Goal: Check status: Check status

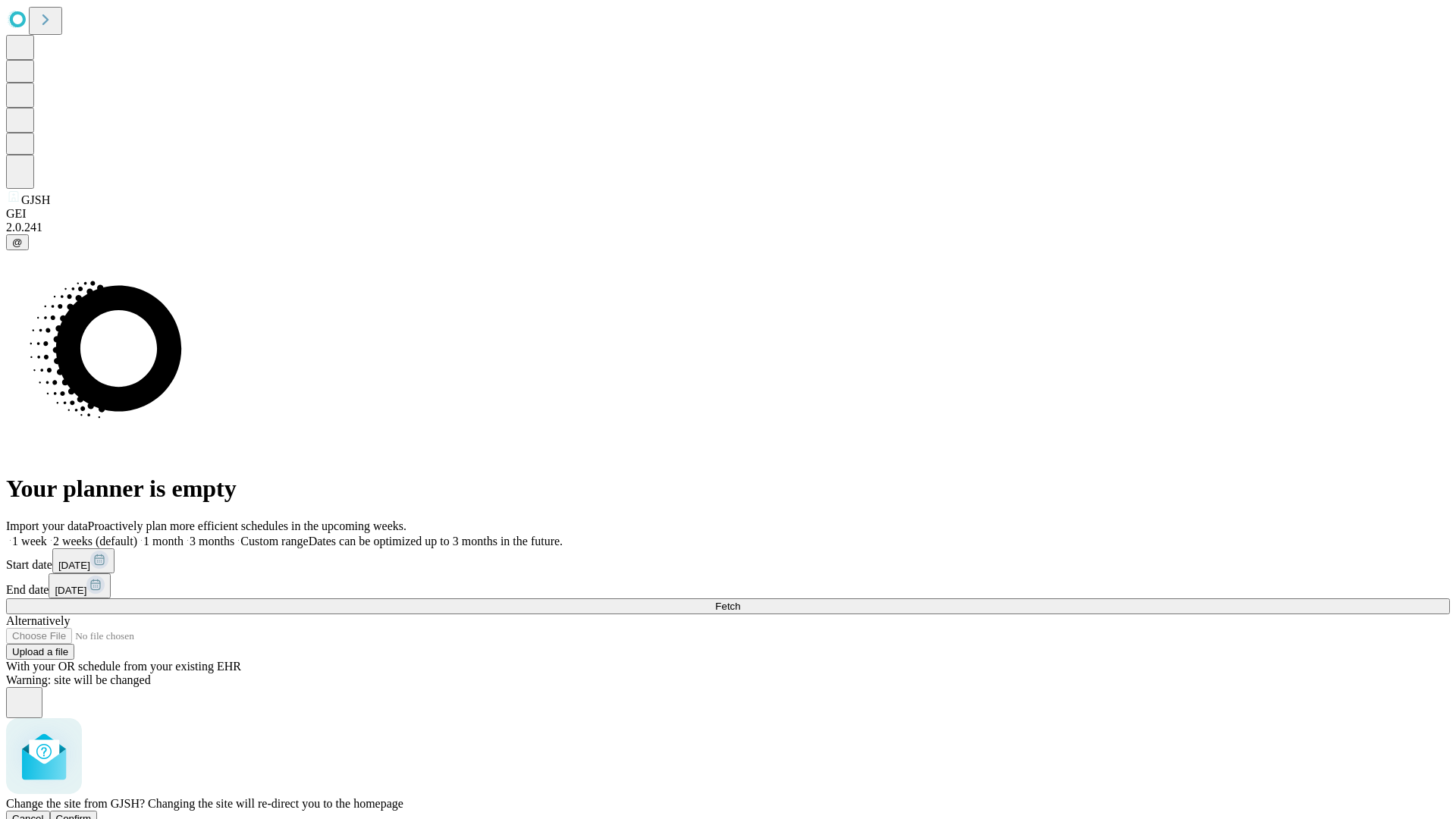
click at [92, 813] on span "Confirm" at bounding box center [74, 819] width 36 height 11
click at [137, 535] on label "2 weeks (default)" at bounding box center [92, 541] width 90 height 13
click at [741, 601] on span "Fetch" at bounding box center [728, 607] width 25 height 11
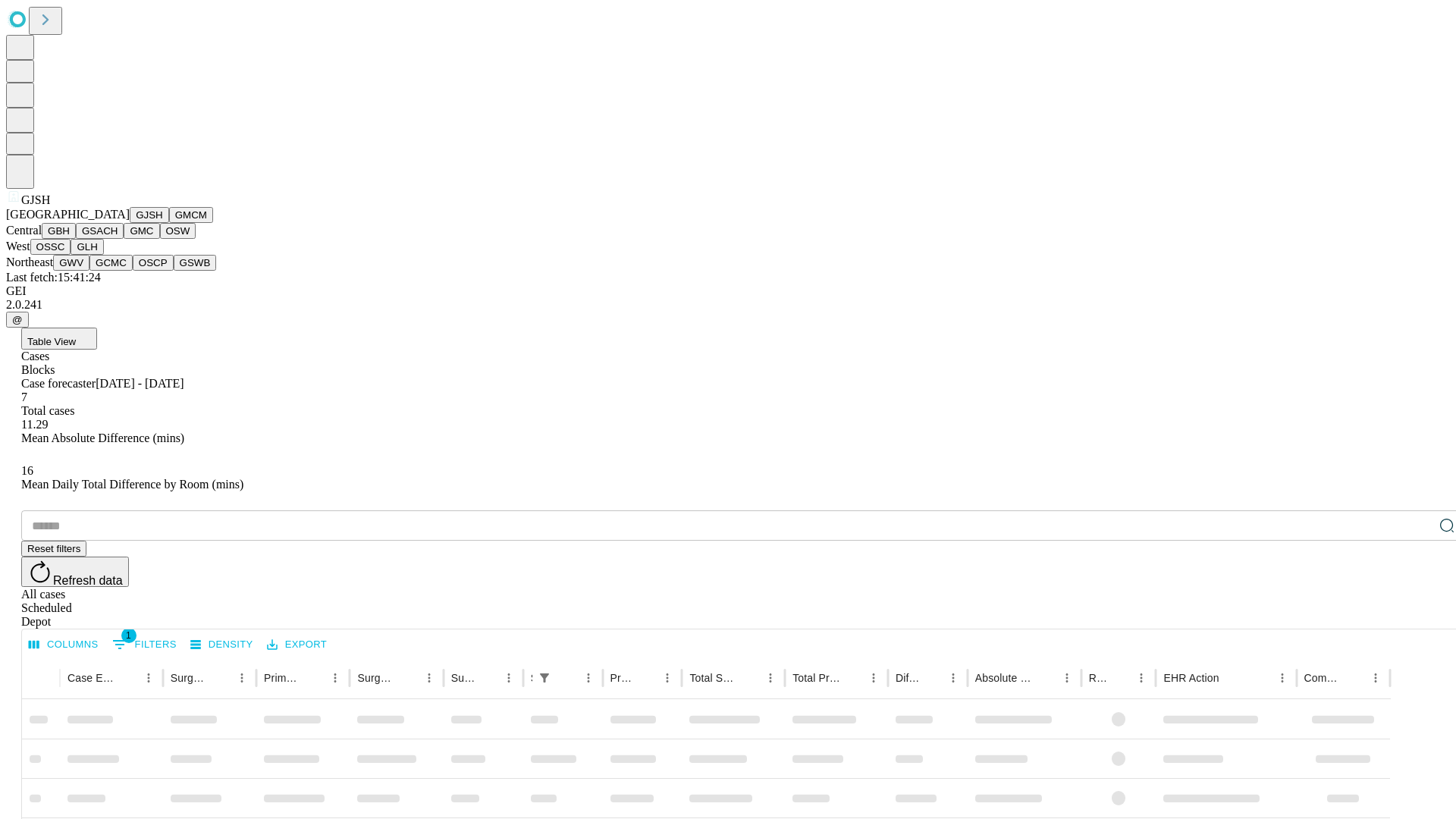
click at [169, 223] on button "GMCM" at bounding box center [191, 215] width 44 height 16
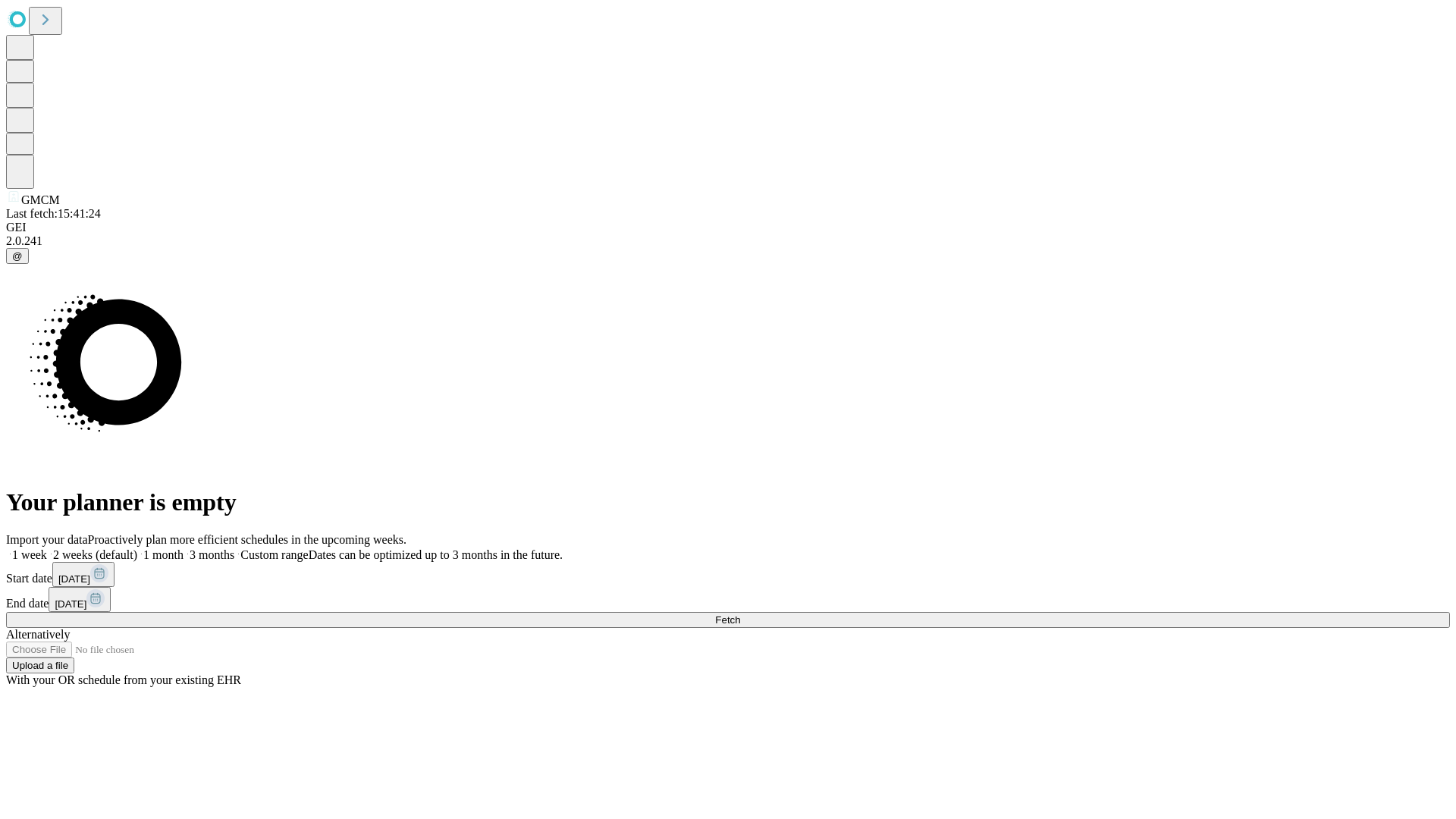
click at [137, 548] on label "2 weeks (default)" at bounding box center [92, 555] width 90 height 13
click at [741, 615] on span "Fetch" at bounding box center [728, 620] width 25 height 11
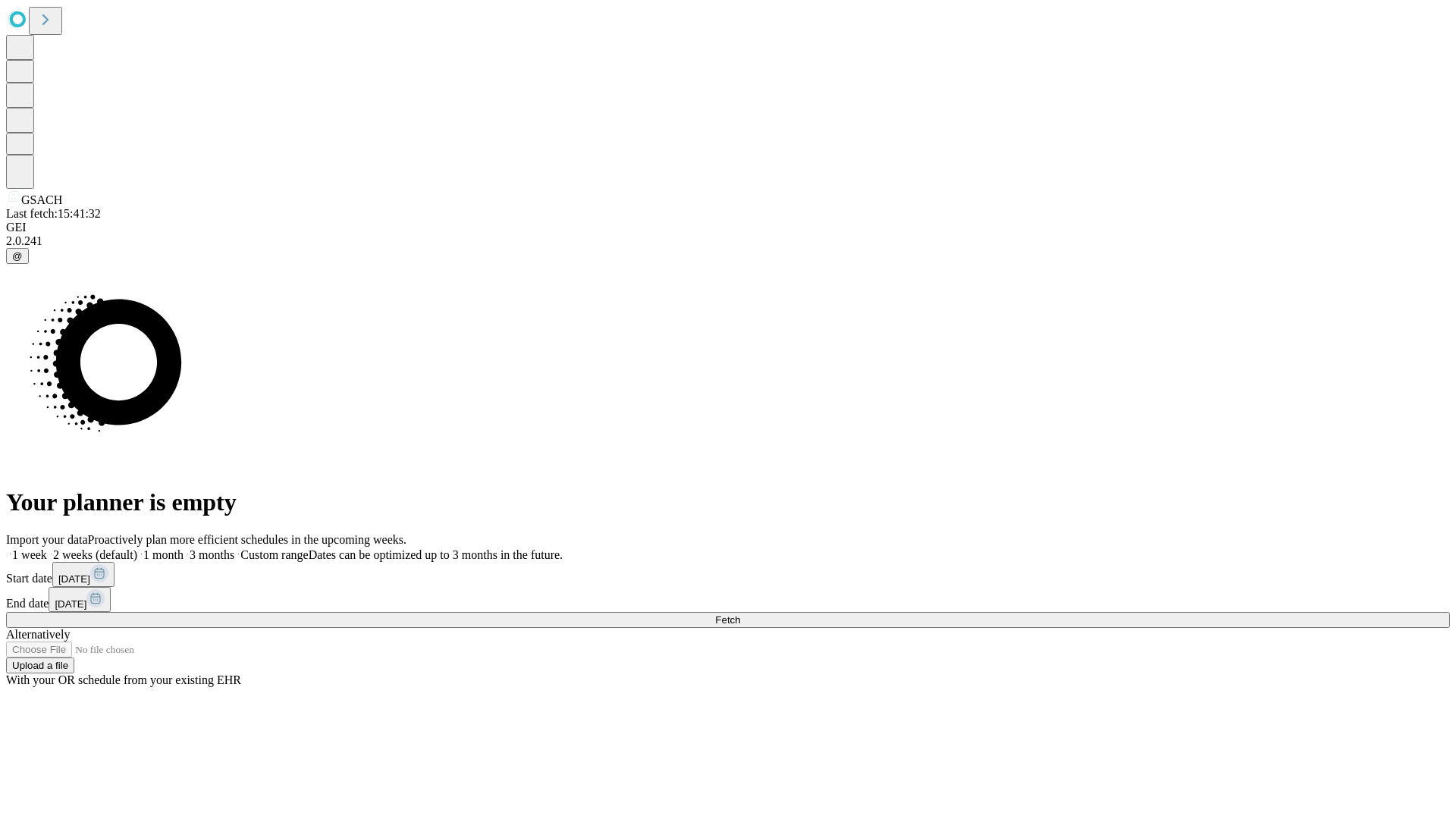
click at [137, 548] on label "2 weeks (default)" at bounding box center [92, 555] width 90 height 13
click at [741, 615] on span "Fetch" at bounding box center [728, 620] width 25 height 11
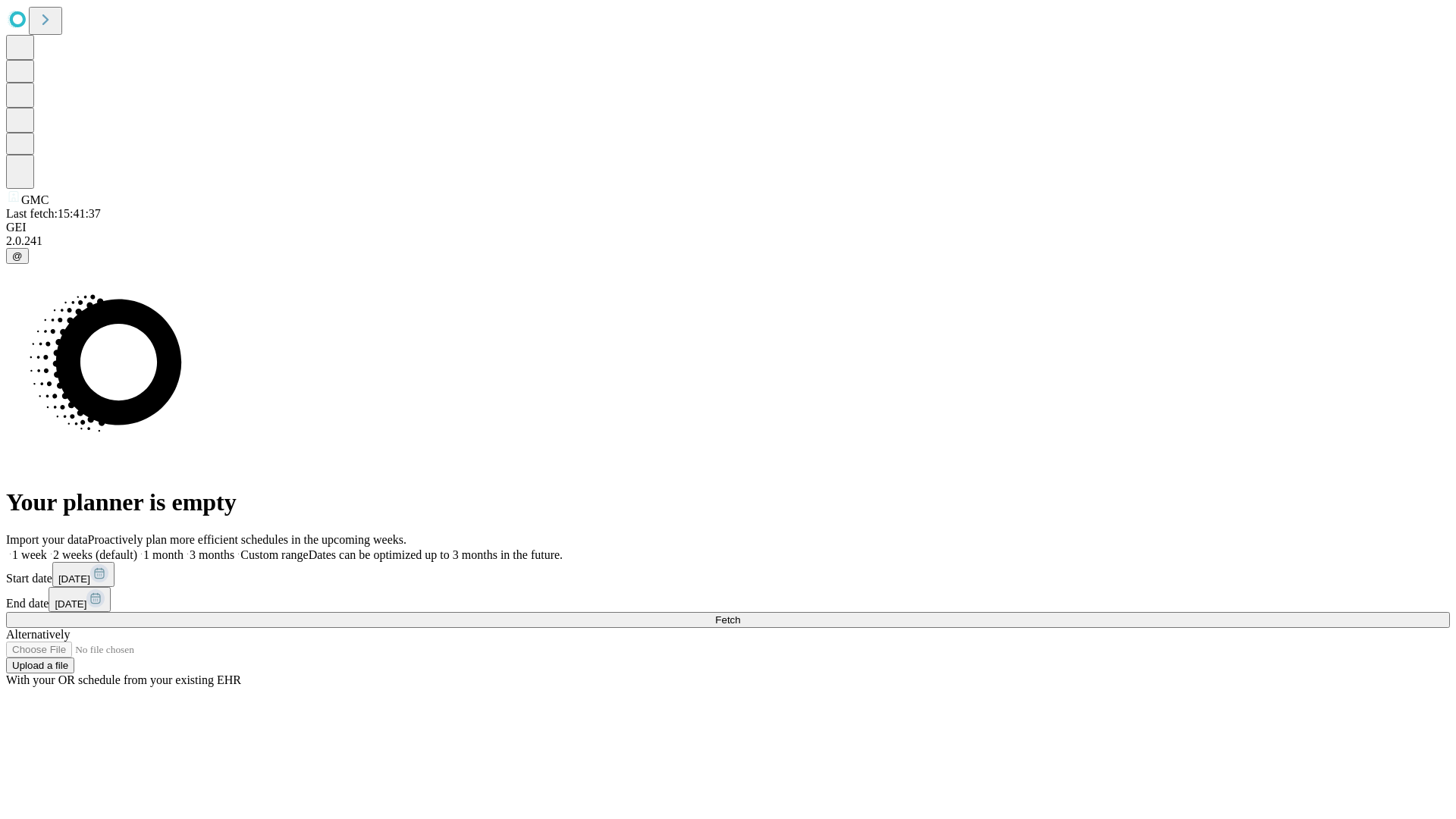
click at [741, 615] on span "Fetch" at bounding box center [728, 620] width 25 height 11
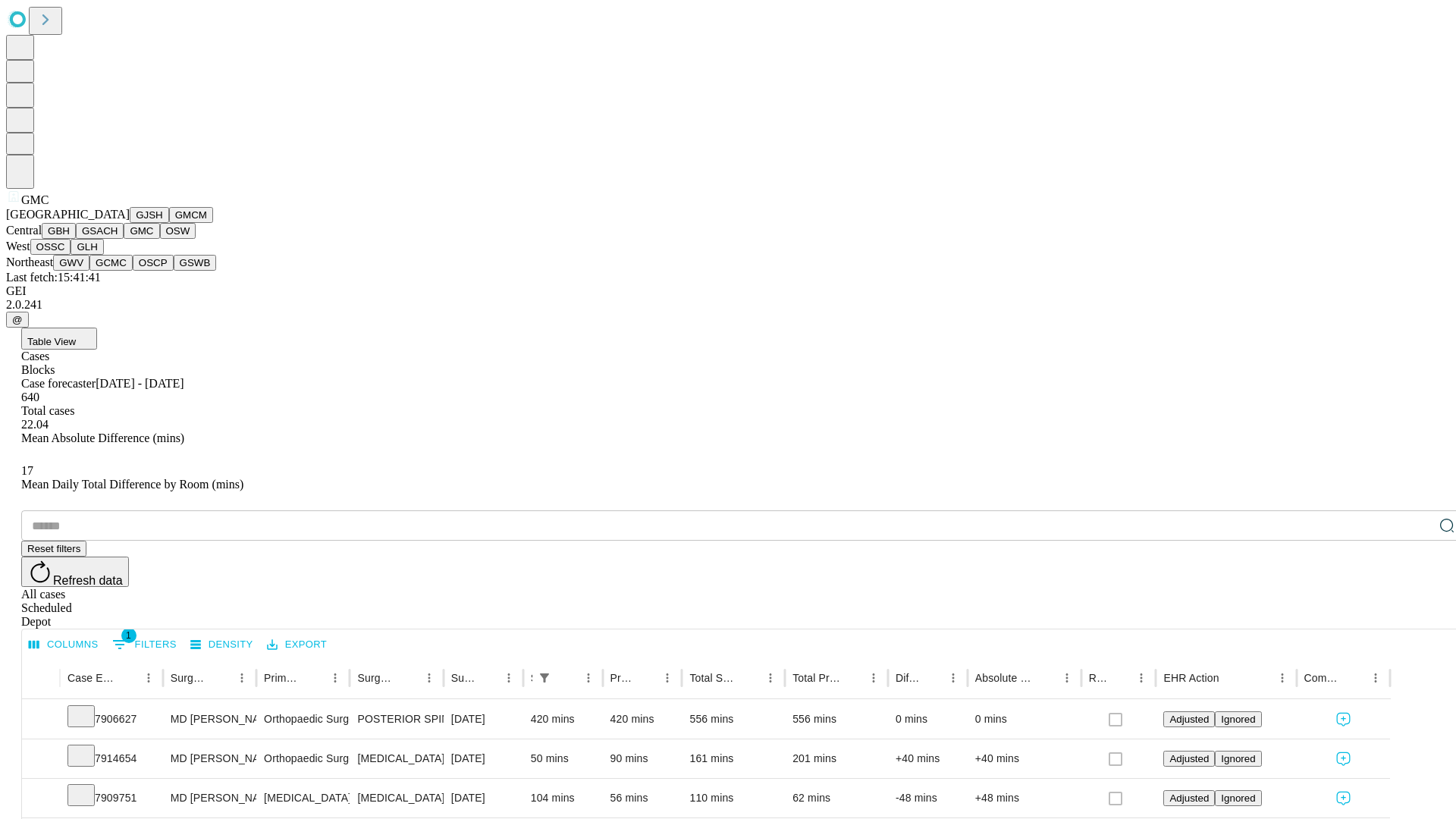
click at [160, 239] on button "OSW" at bounding box center [178, 231] width 36 height 16
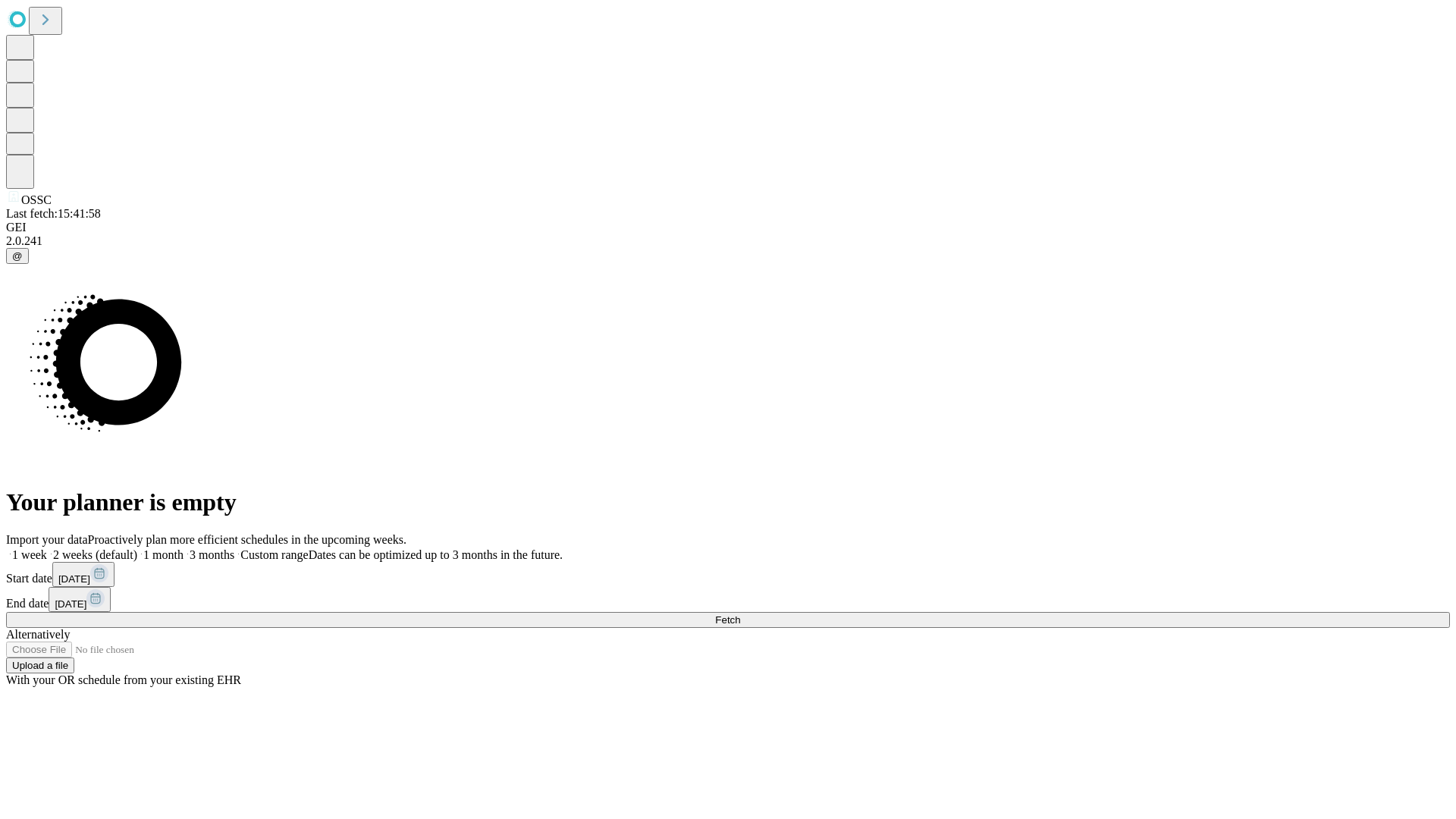
click at [137, 548] on label "2 weeks (default)" at bounding box center [92, 555] width 90 height 13
click at [741, 615] on span "Fetch" at bounding box center [728, 620] width 25 height 11
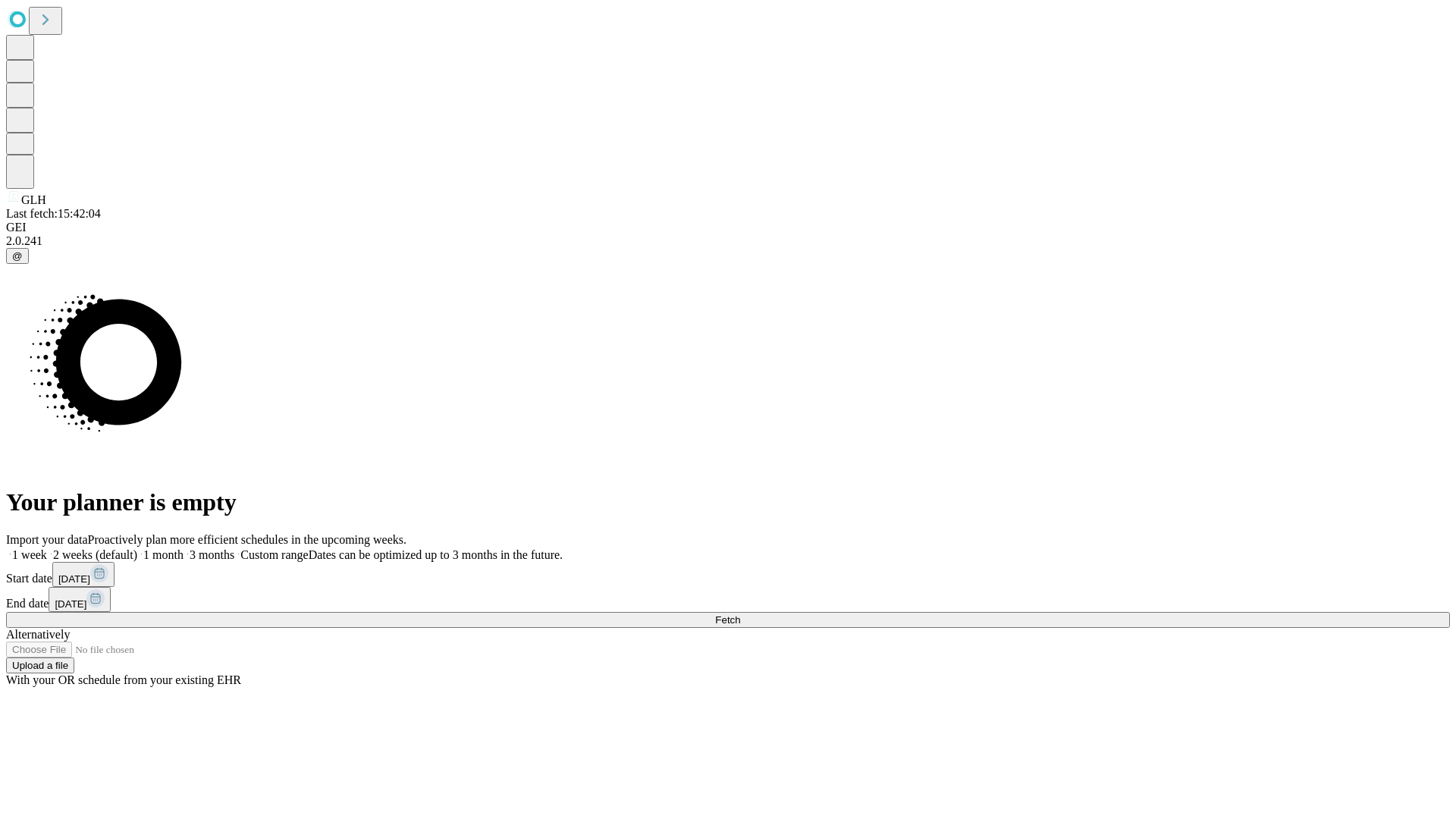
click at [137, 548] on label "2 weeks (default)" at bounding box center [92, 555] width 90 height 13
click at [741, 615] on span "Fetch" at bounding box center [728, 620] width 25 height 11
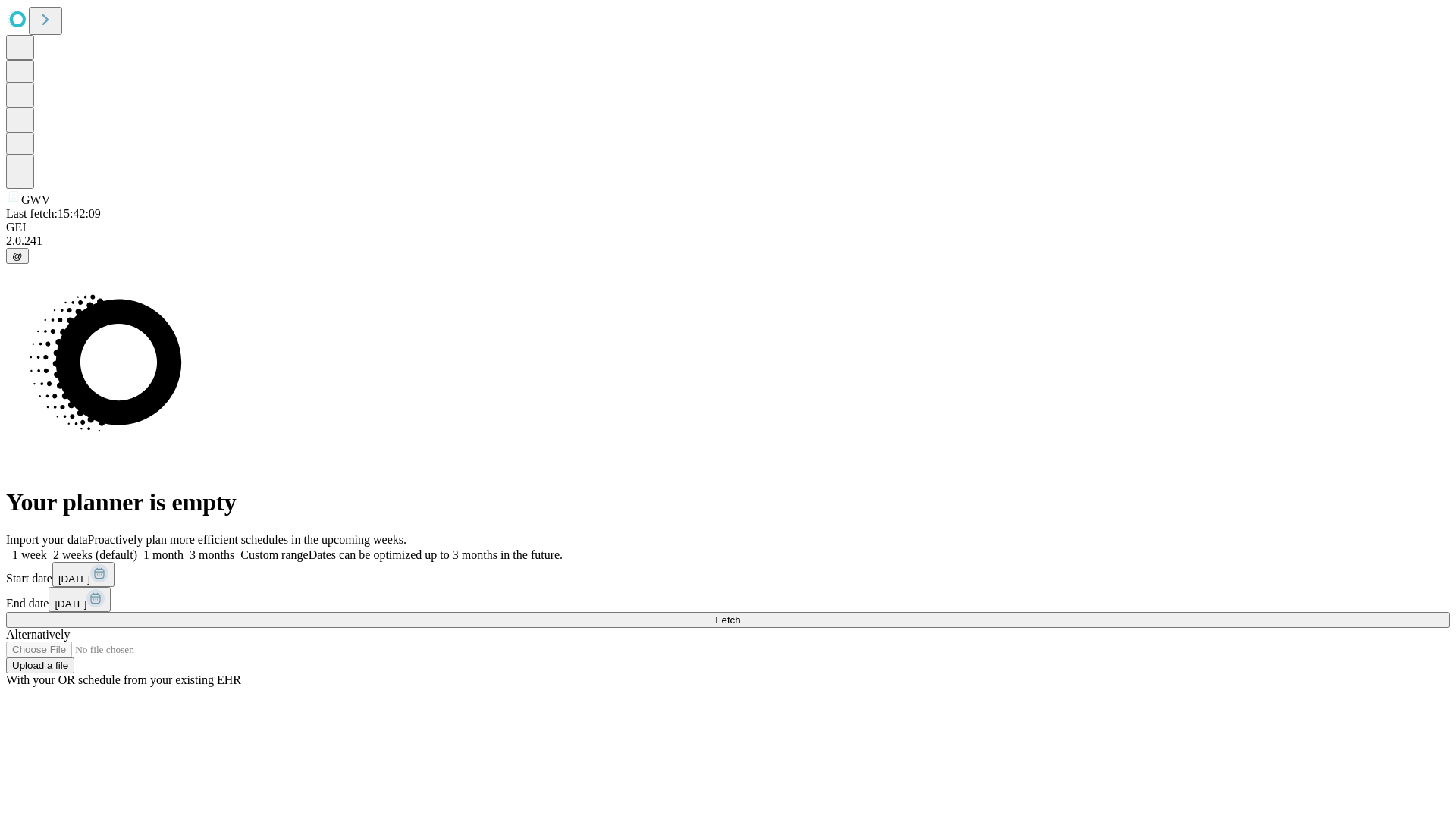
click at [137, 548] on label "2 weeks (default)" at bounding box center [92, 555] width 90 height 13
click at [741, 615] on span "Fetch" at bounding box center [728, 620] width 25 height 11
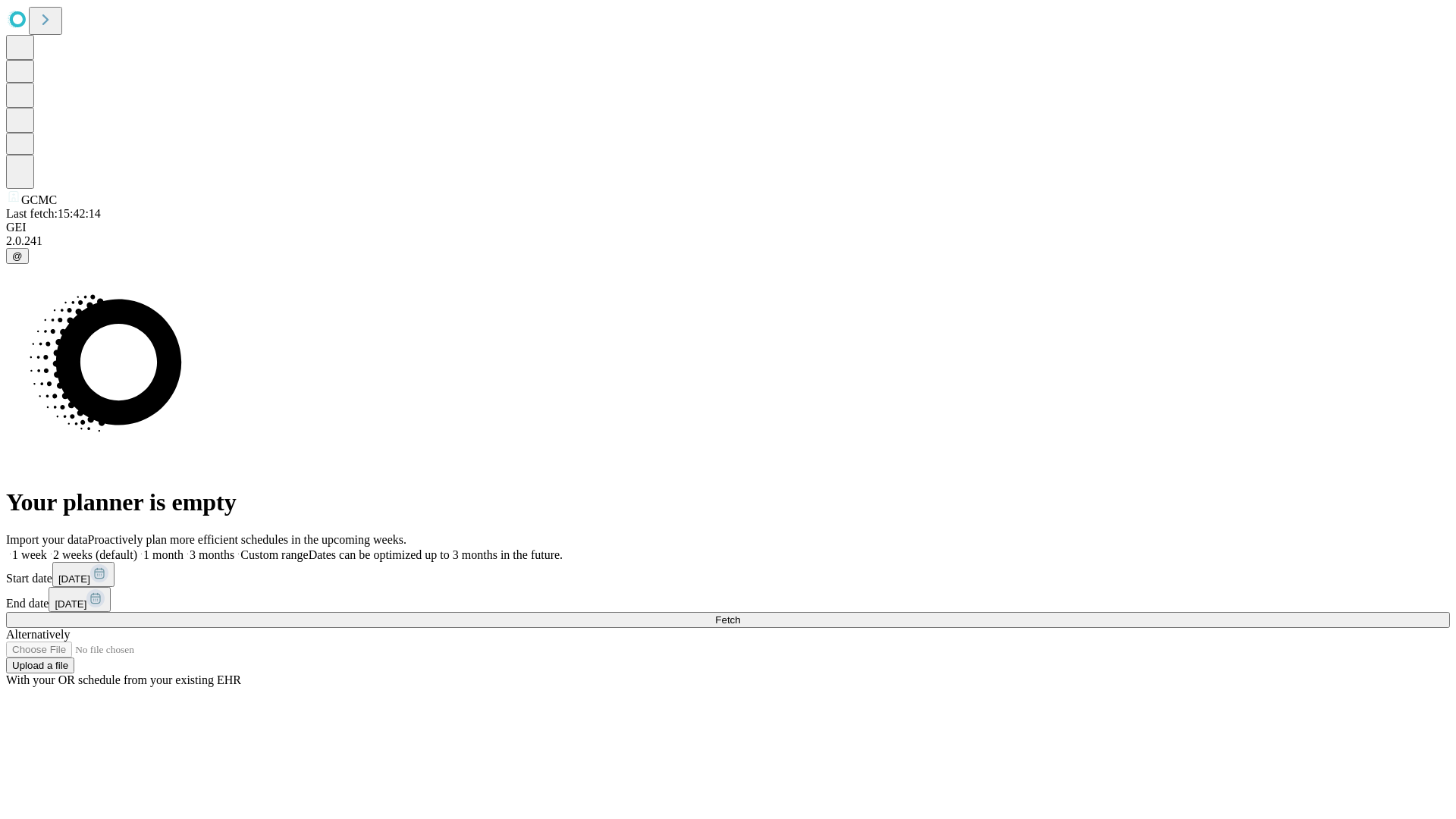
click at [137, 548] on label "2 weeks (default)" at bounding box center [92, 555] width 90 height 13
click at [741, 615] on span "Fetch" at bounding box center [728, 620] width 25 height 11
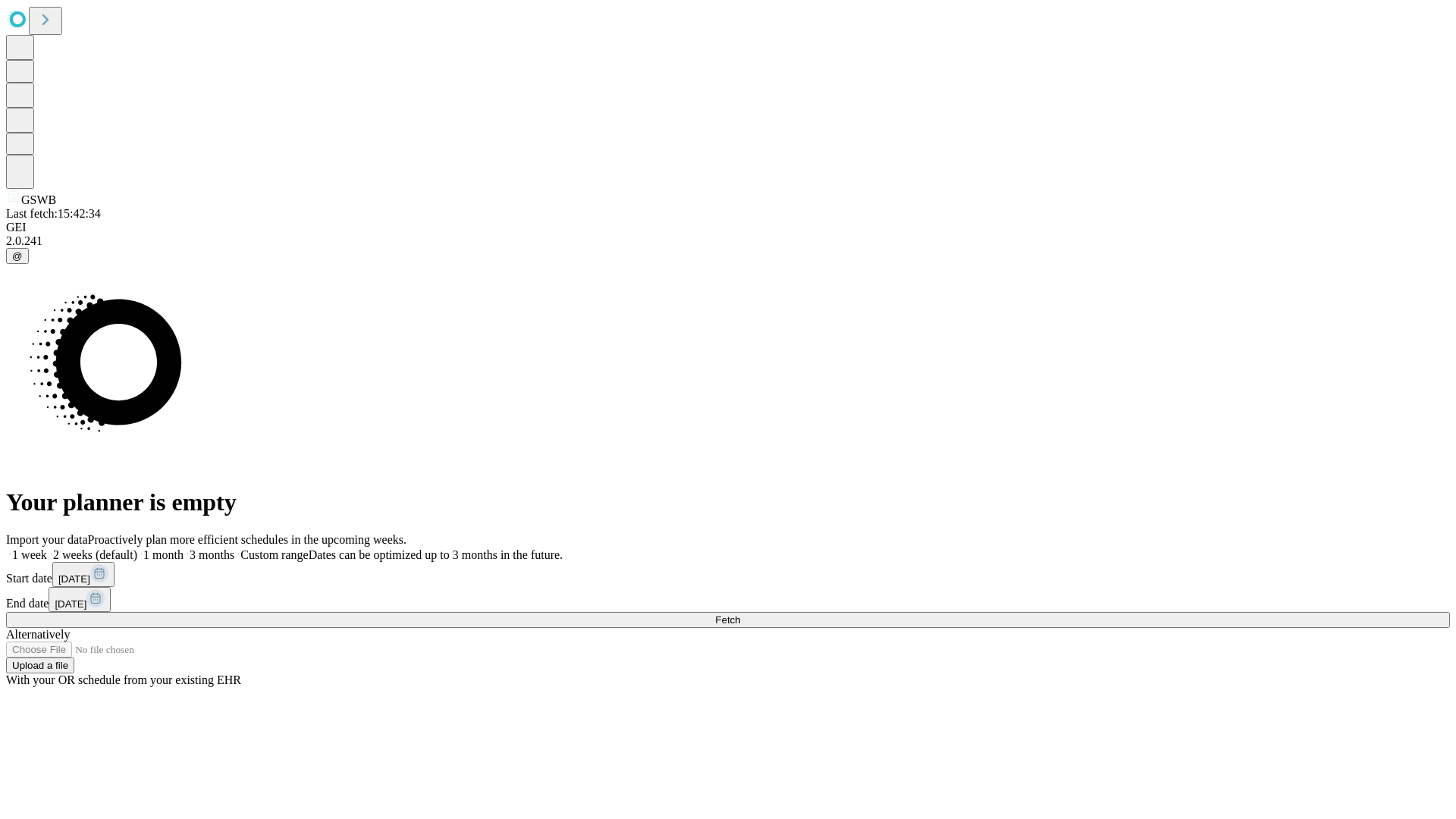
click at [137, 548] on label "2 weeks (default)" at bounding box center [92, 555] width 90 height 13
click at [741, 615] on span "Fetch" at bounding box center [728, 620] width 25 height 11
